Goal: Task Accomplishment & Management: Use online tool/utility

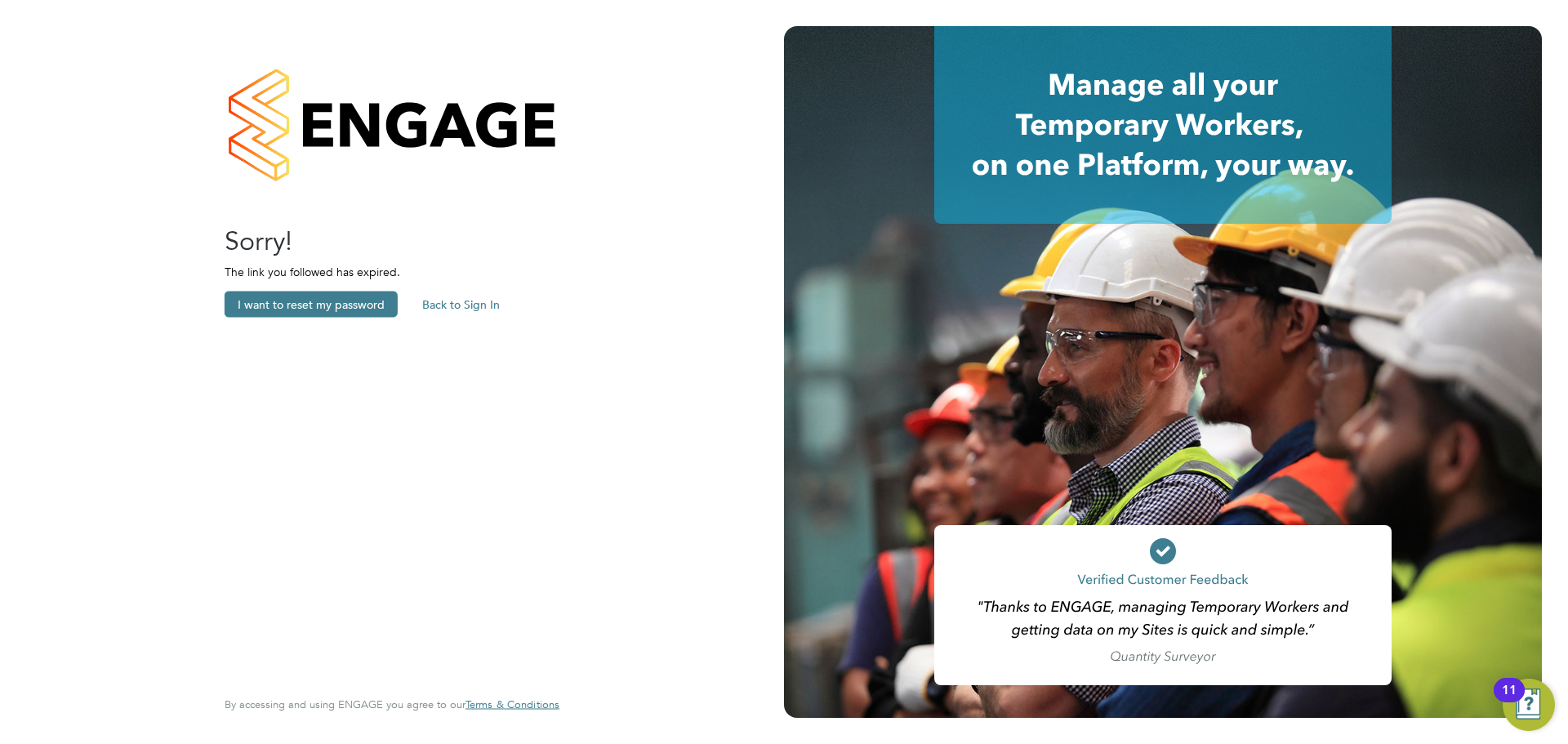
click at [429, 304] on button "Back to Sign In" at bounding box center [461, 304] width 104 height 26
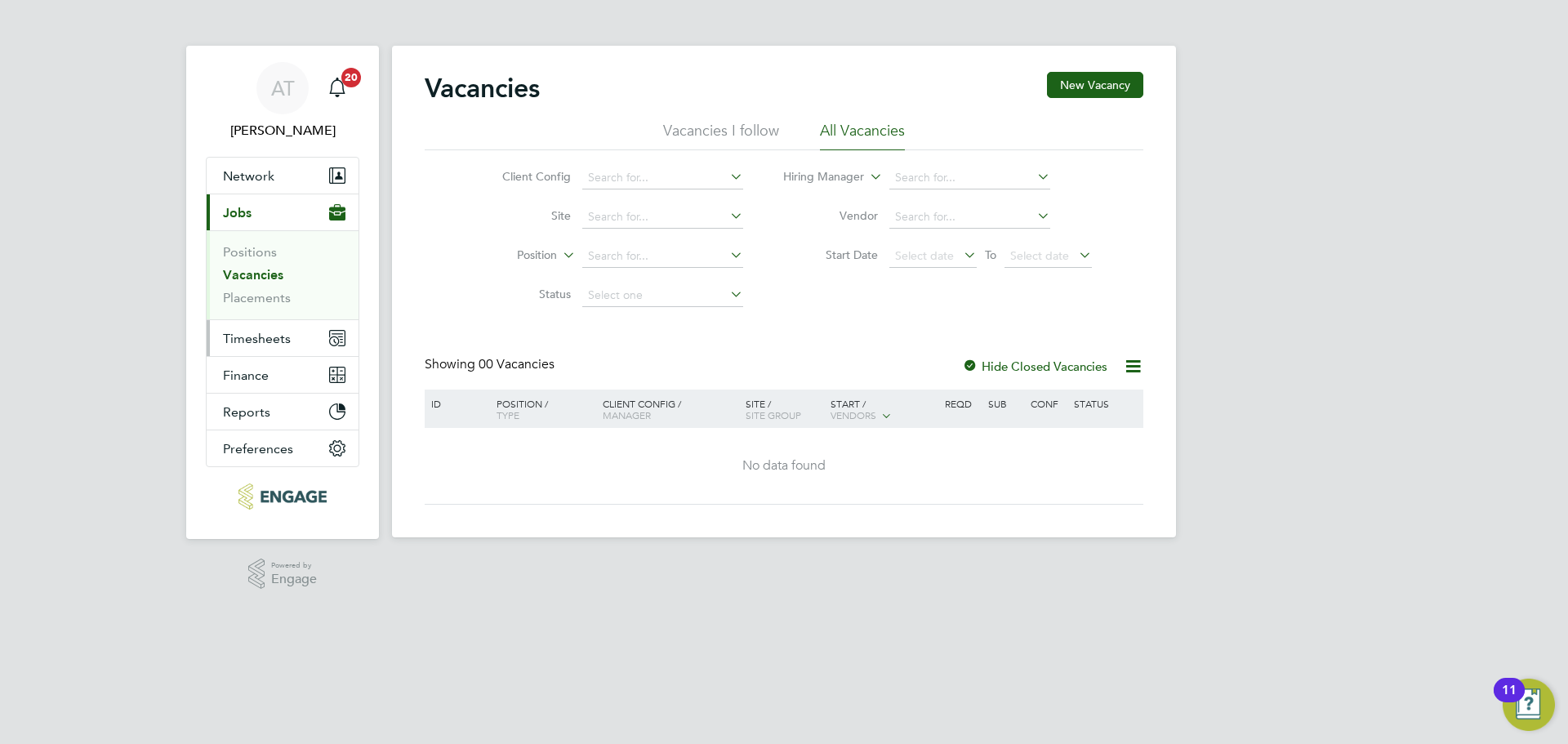
click at [240, 342] on span "Timesheets" at bounding box center [256, 338] width 68 height 16
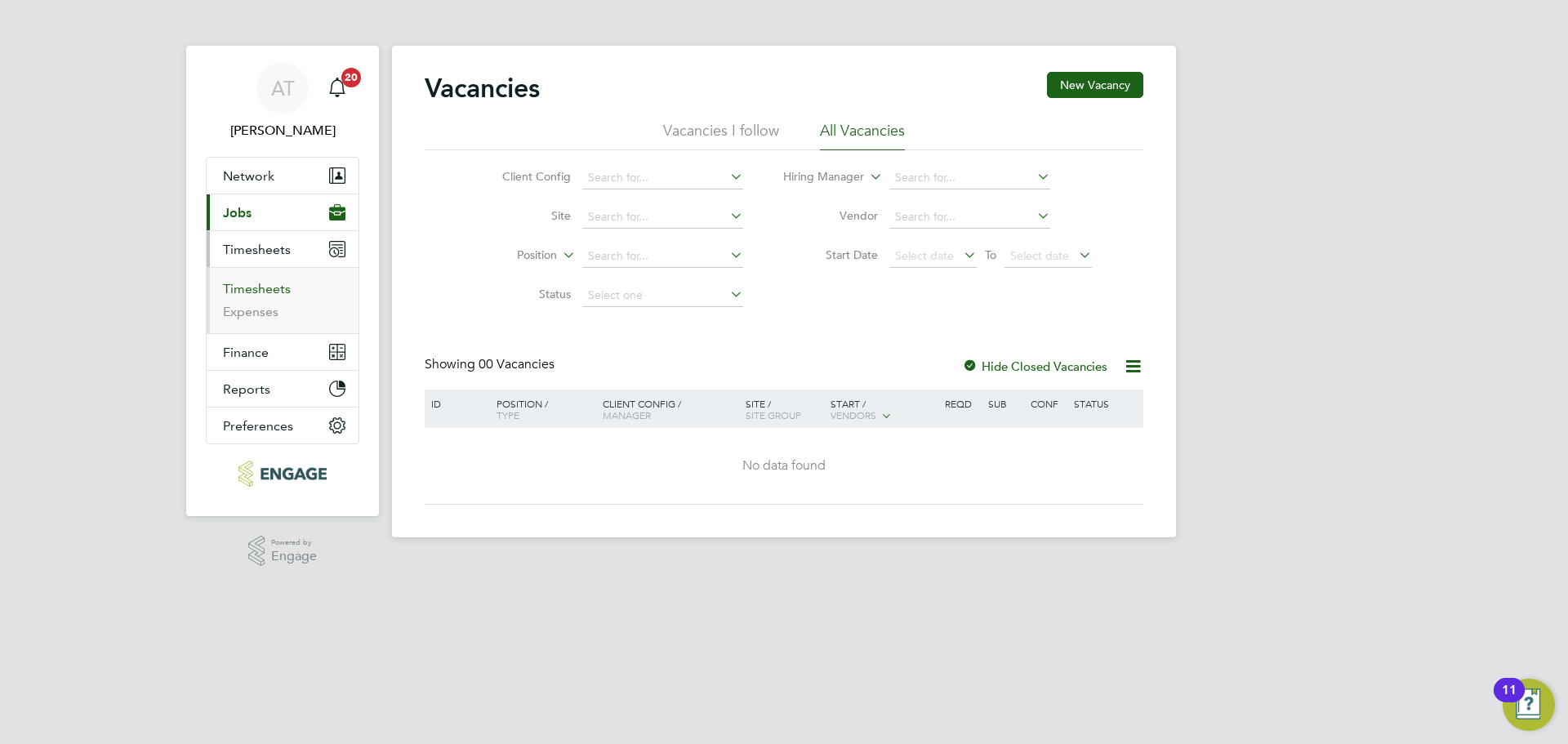
click at [239, 293] on link "Timesheets" at bounding box center [256, 289] width 68 height 16
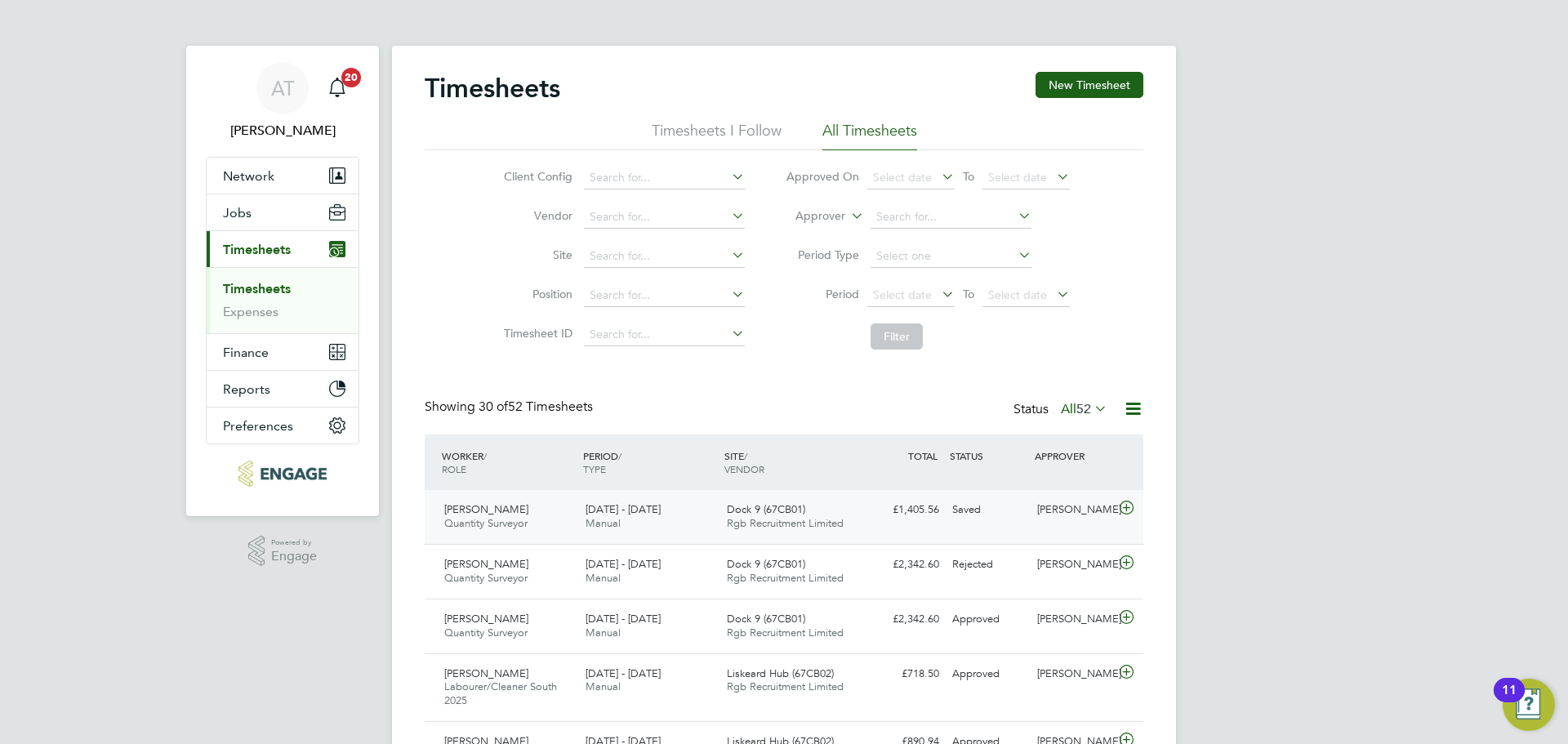
click at [1043, 519] on div "[PERSON_NAME]" at bounding box center [1073, 510] width 85 height 27
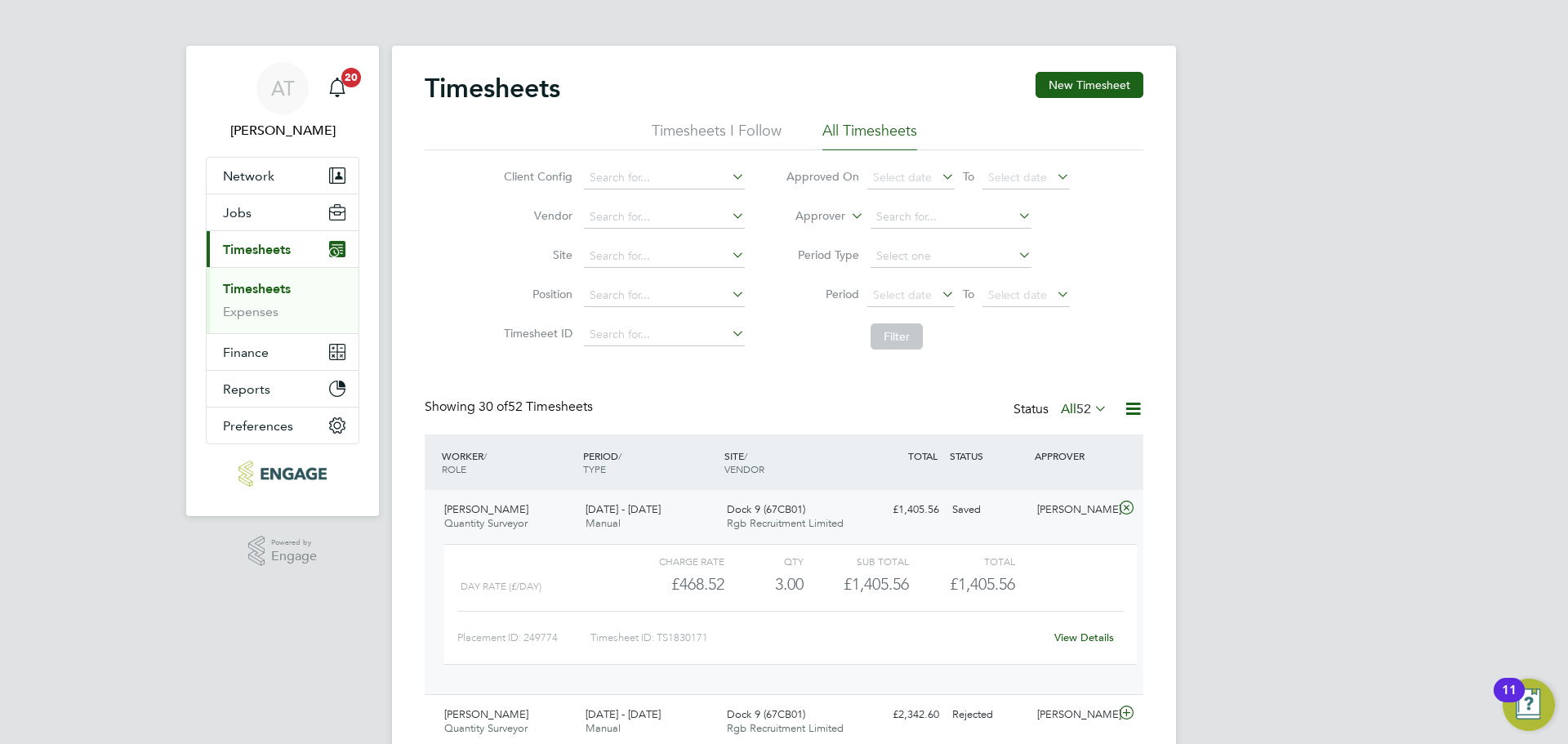
click at [1086, 635] on link "View Details" at bounding box center [1083, 637] width 59 height 14
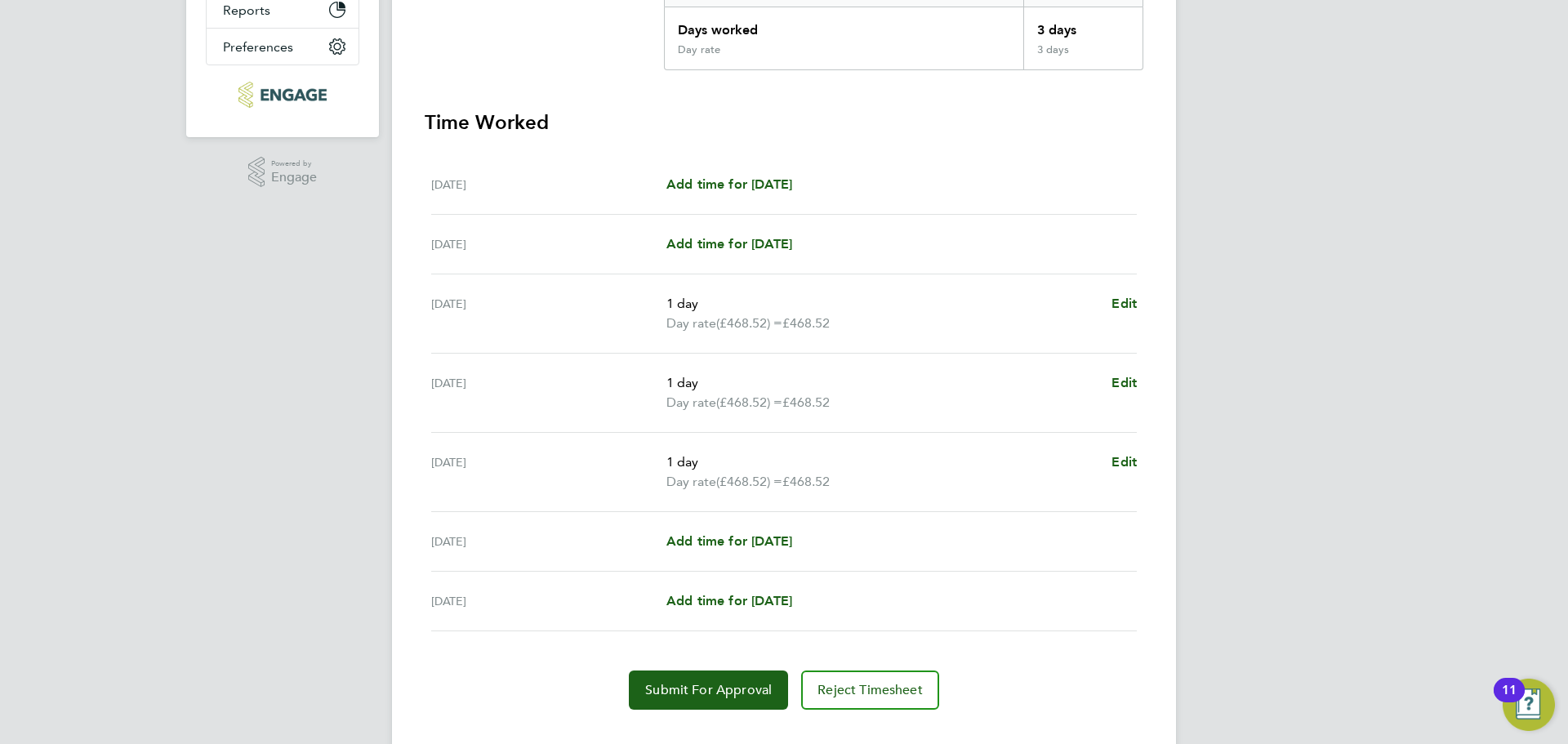
scroll to position [408, 0]
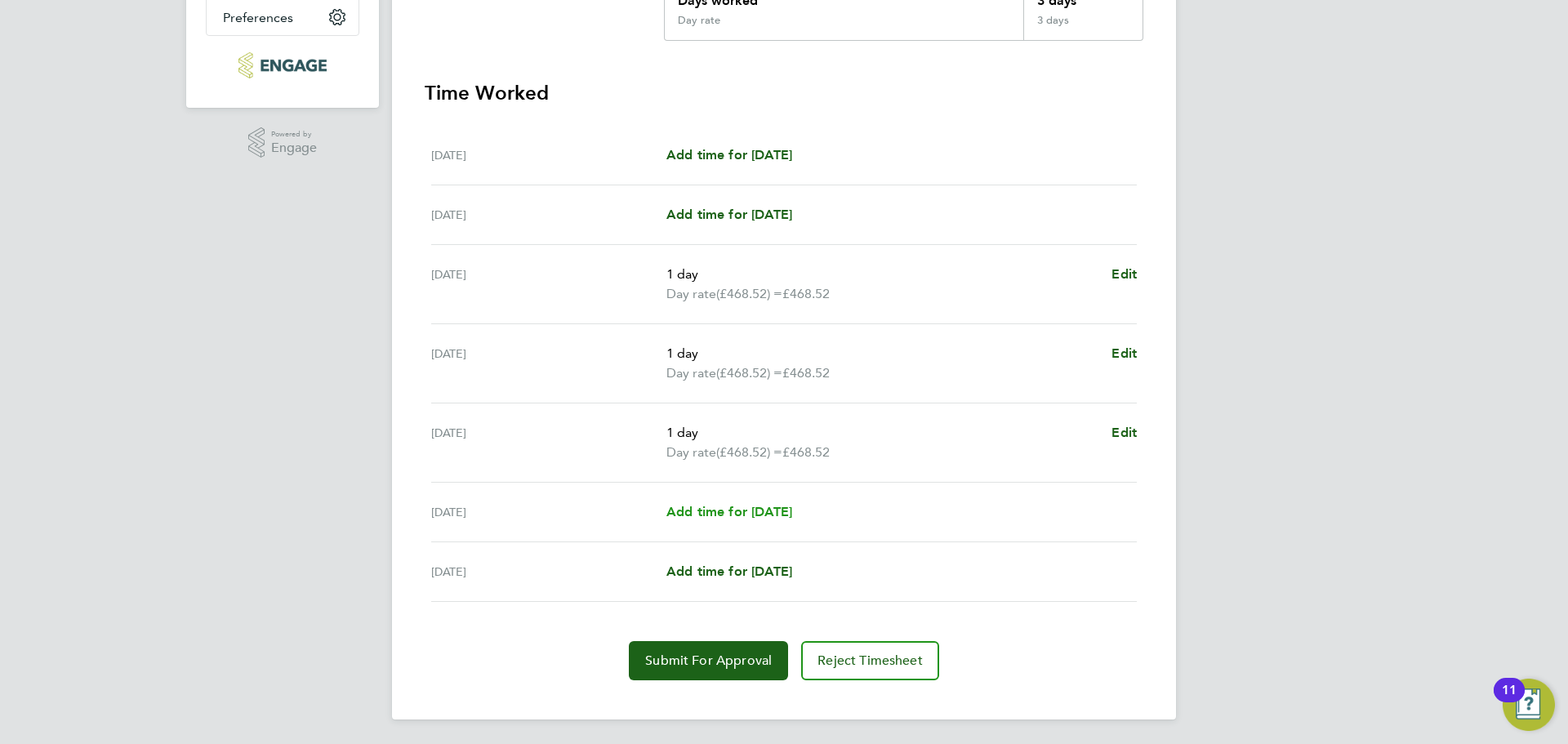
click at [727, 513] on span "Add time for [DATE]" at bounding box center [729, 512] width 126 height 16
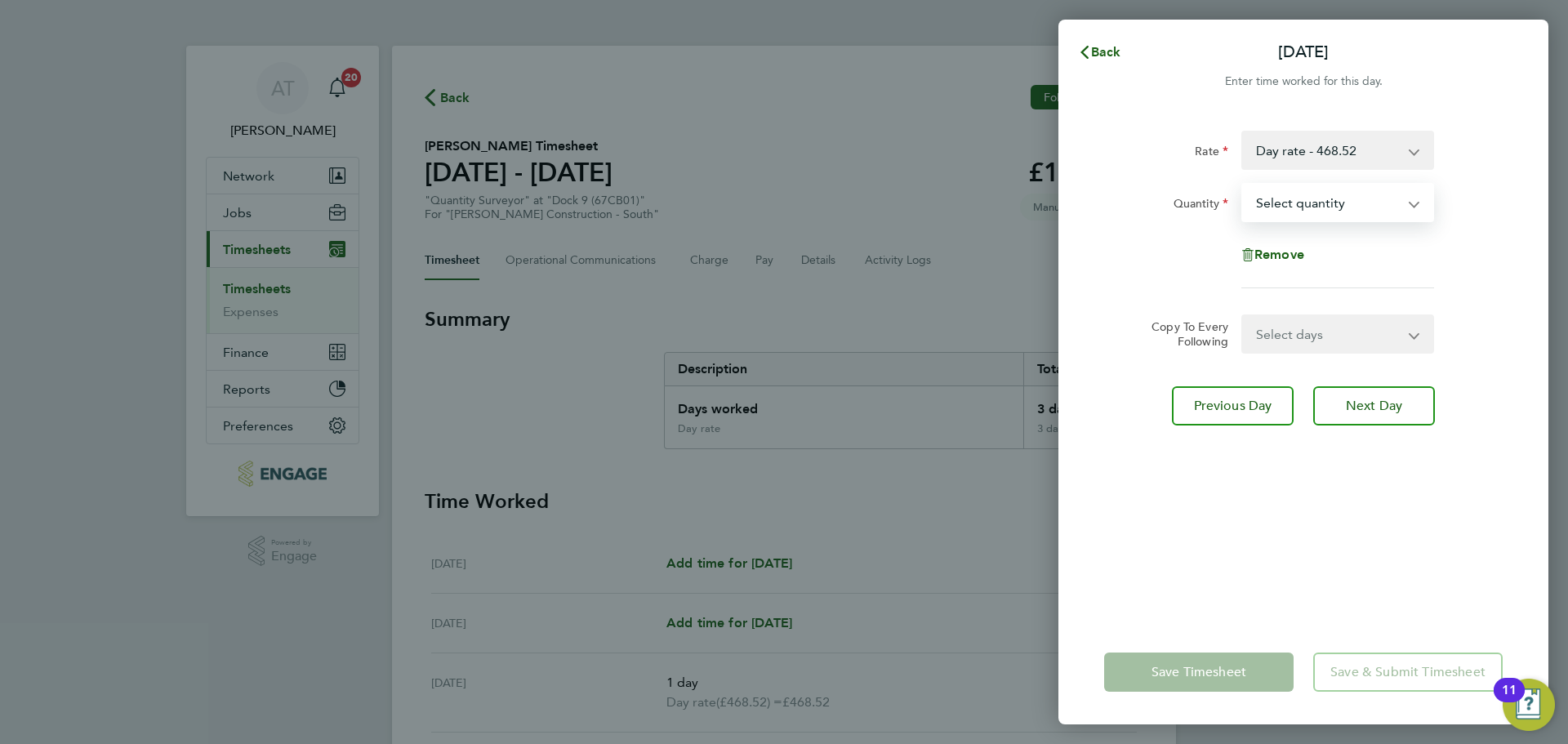
click at [1333, 199] on select "Select quantity 0.5 1" at bounding box center [1327, 202] width 170 height 36
